Goal: Transaction & Acquisition: Purchase product/service

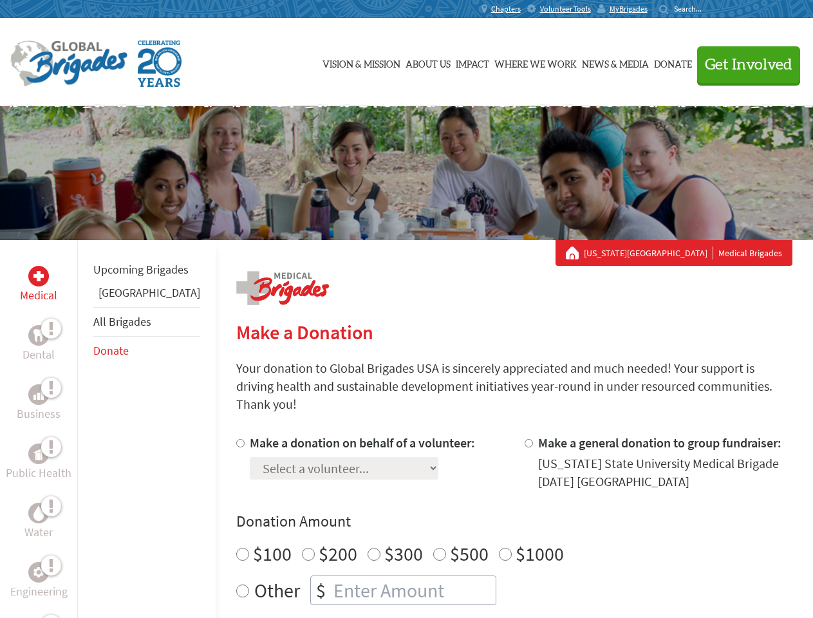
click at [711, 9] on div "Search for:" at bounding box center [686, 9] width 52 height 10
click at [743, 64] on span "Get Involved" at bounding box center [749, 64] width 88 height 15
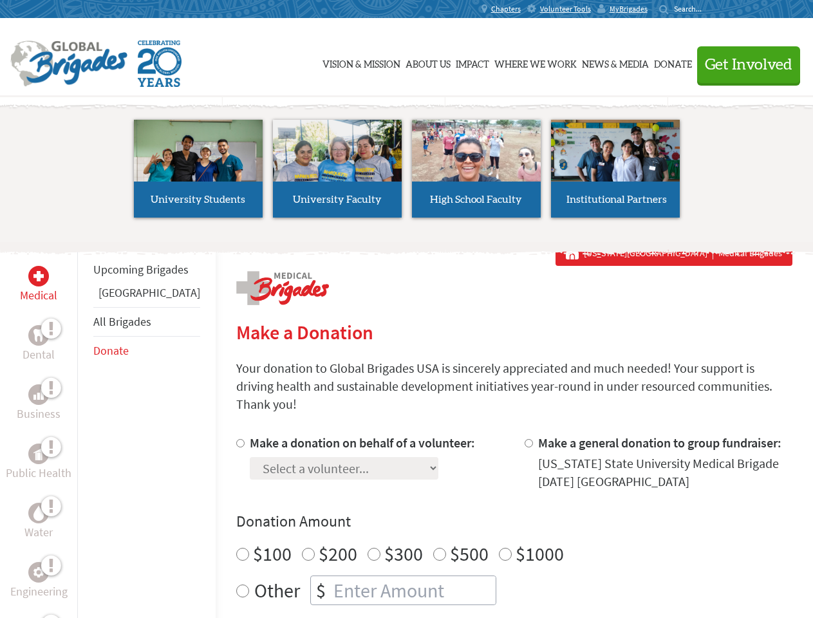
click at [407, 173] on li "High School Faculty" at bounding box center [476, 168] width 139 height 119
click at [85, 429] on div "Upcoming Brigades Guatemala All Brigades Donate" at bounding box center [146, 549] width 138 height 618
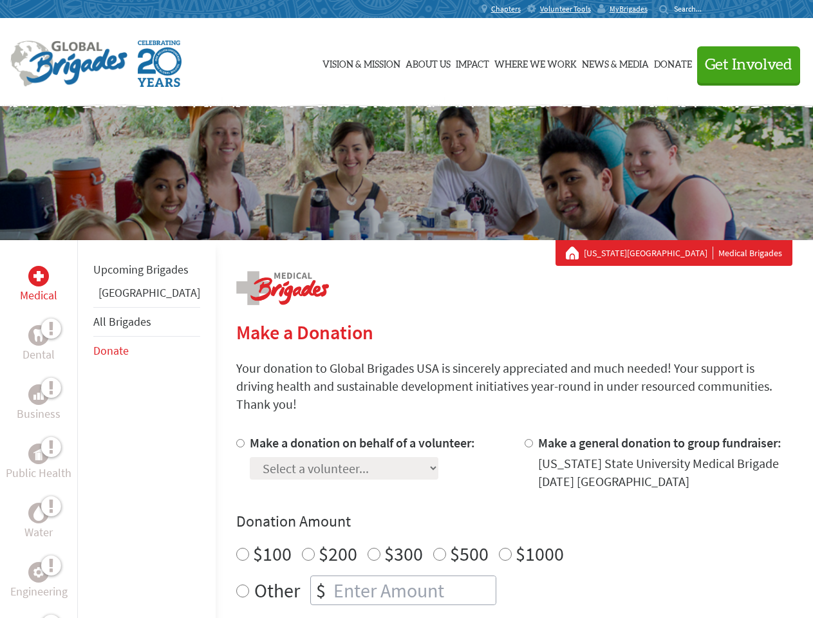
click at [492, 517] on div "Donation Amount $100 $200 $300 $500 $1000 Other $" at bounding box center [514, 558] width 556 height 94
click at [236, 439] on input "Make a donation on behalf of a volunteer:" at bounding box center [240, 443] width 8 height 8
radio input "true"
click at [525, 439] on input "Make a general donation to group fundraiser:" at bounding box center [529, 443] width 8 height 8
radio input "true"
